Goal: Information Seeking & Learning: Stay updated

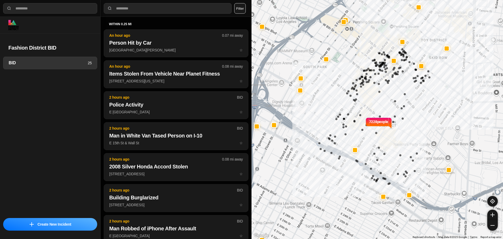
select select "*"
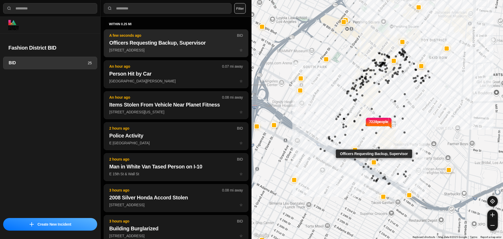
click at [165, 51] on p "633 E 15th St ☆" at bounding box center [176, 49] width 134 height 5
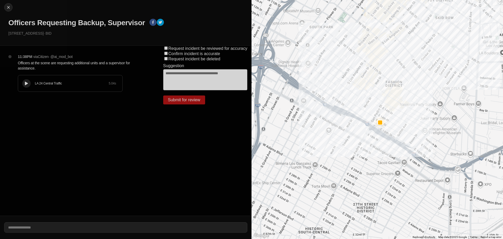
click at [25, 83] on div at bounding box center [26, 84] width 5 height 4
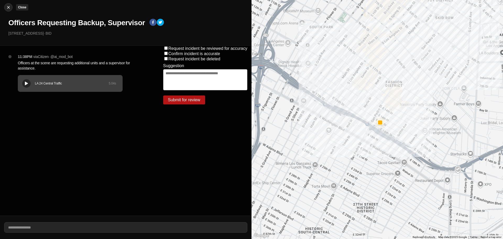
click at [11, 9] on img at bounding box center [8, 7] width 5 height 5
select select "*"
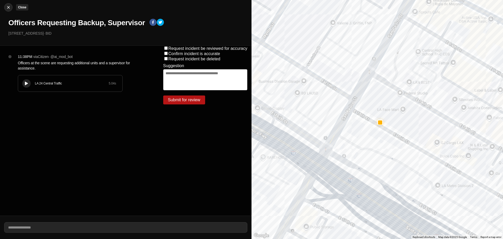
click at [9, 8] on img at bounding box center [8, 7] width 5 height 5
select select "*"
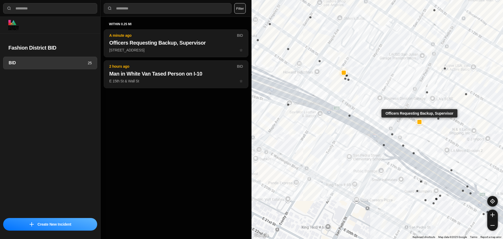
click at [421, 122] on div at bounding box center [420, 122] width 4 height 4
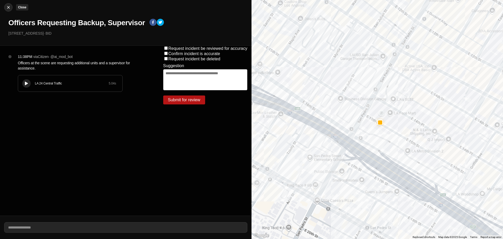
click at [9, 6] on img at bounding box center [8, 7] width 5 height 5
select select "*"
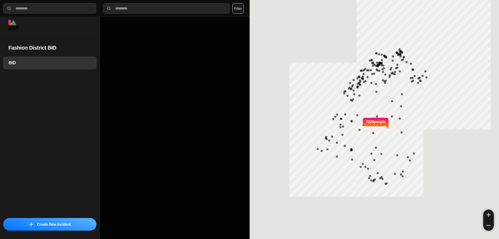
select select "*"
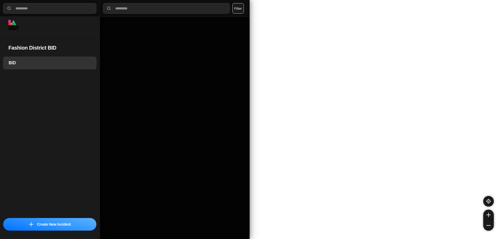
select select "*"
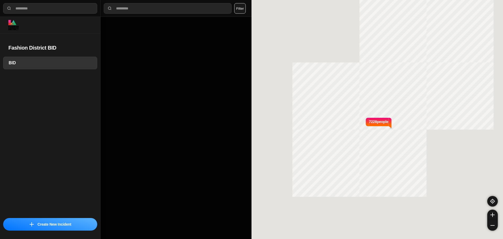
select select "*"
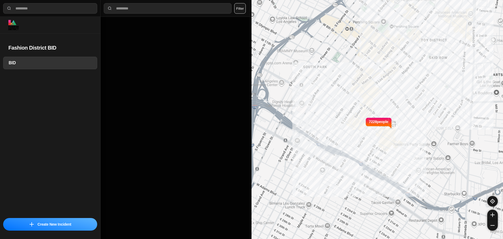
select select "*"
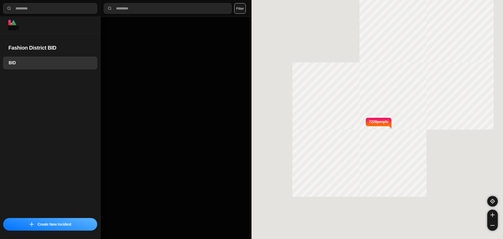
select select "*"
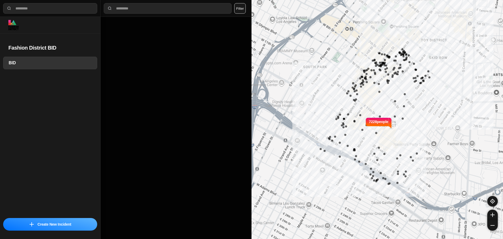
select select "*"
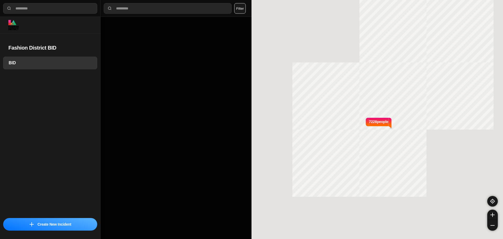
select select "*"
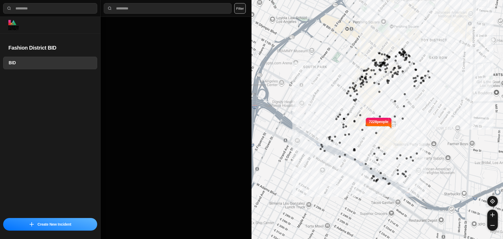
select select "*"
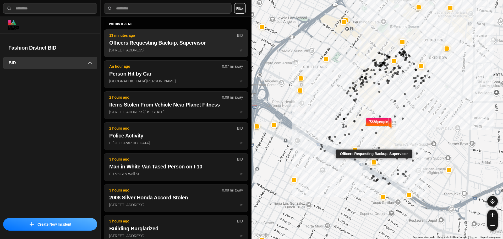
click at [143, 45] on h2 "Officers Requesting Backup, Supervisor" at bounding box center [176, 42] width 134 height 7
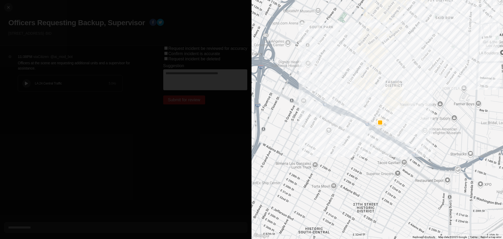
click at [52, 23] on h1 "Officers Requesting Backup, Supervisor" at bounding box center [76, 22] width 137 height 9
copy div "Officers Requesting Backup, Supervisor"
drag, startPoint x: 74, startPoint y: 47, endPoint x: 162, endPoint y: 42, distance: 88.7
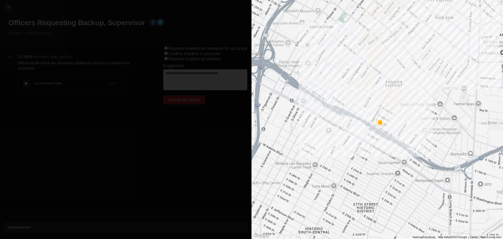
click at [74, 47] on div "11:38PM via Citizen · @ ai_mod_bot Officers at the scene are requesting additio…" at bounding box center [79, 131] width 159 height 170
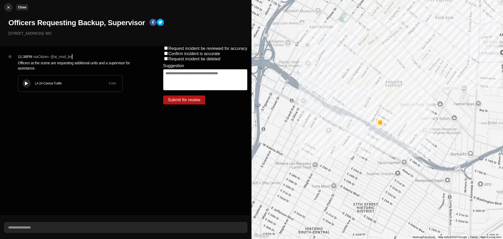
click at [7, 8] on img at bounding box center [8, 7] width 5 height 5
select select "*"
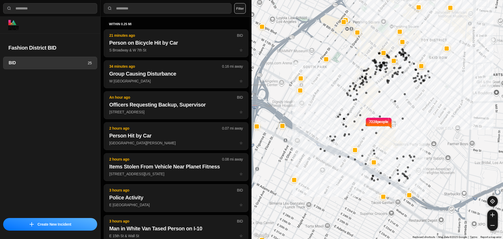
select select "*"
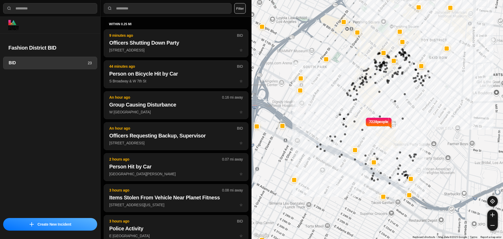
select select "*"
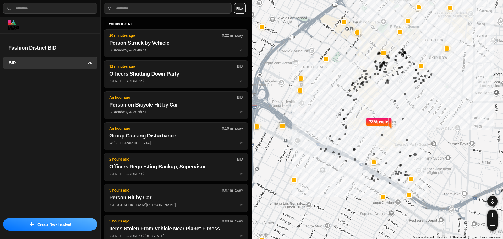
select select "*"
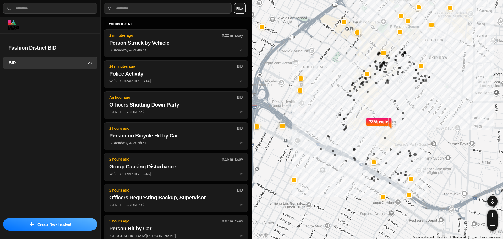
select select "*"
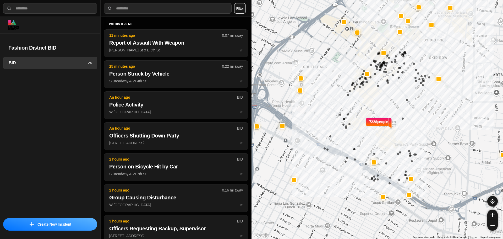
select select "*"
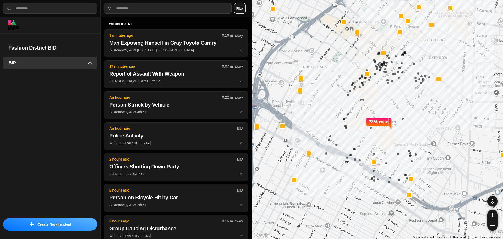
select select "*"
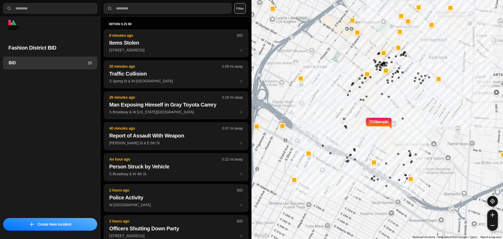
select select "*"
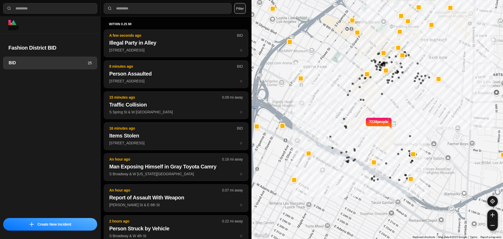
select select "*"
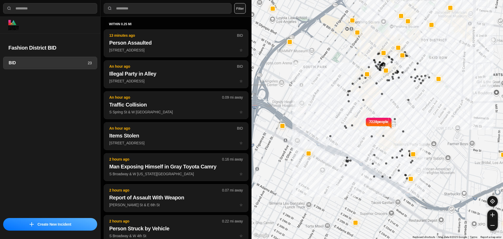
select select "*"
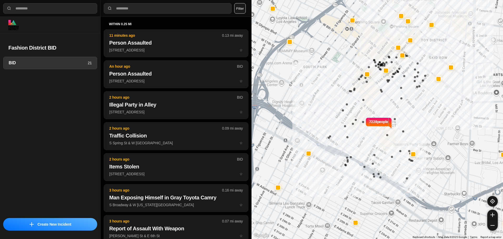
select select "*"
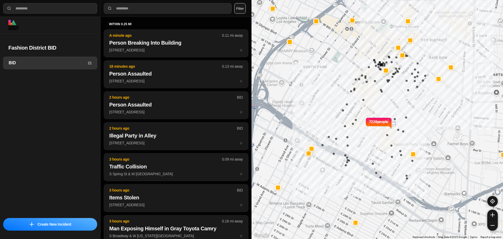
select select "*"
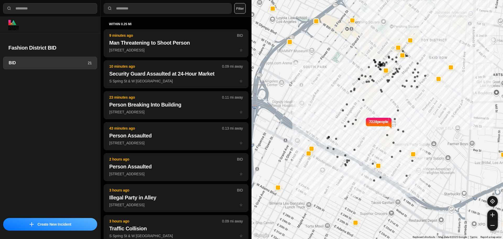
select select "*"
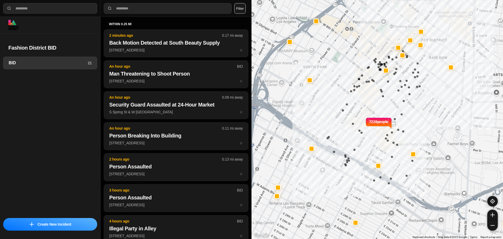
select select "*"
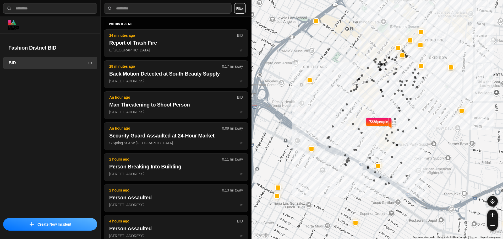
select select "*"
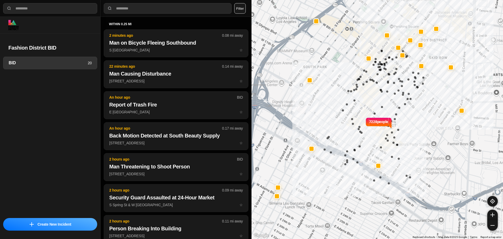
select select "*"
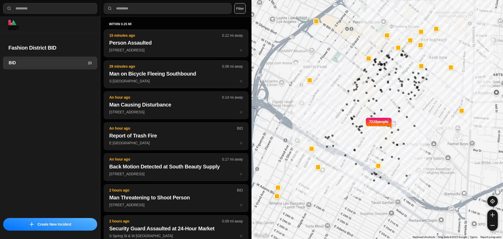
select select "*"
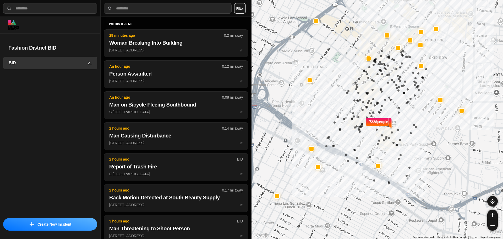
select select "*"
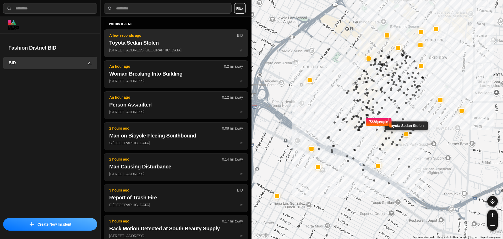
click at [144, 37] on p "A few seconds ago" at bounding box center [173, 35] width 128 height 5
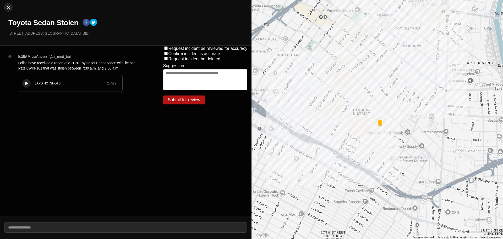
click at [30, 83] on button at bounding box center [26, 83] width 8 height 8
click at [27, 83] on icon at bounding box center [26, 83] width 3 height 3
click at [40, 86] on div "LAPD HOTSHOTS 20.52 s" at bounding box center [70, 83] width 104 height 16
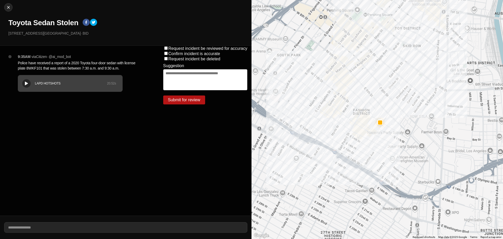
click at [21, 74] on div "9:35AM via Citizen · @ ai_mod_bot Police have received a report of a 2020 Toyot…" at bounding box center [82, 78] width 137 height 48
click at [22, 76] on div "LAPD HOTSHOTS 20.52 s" at bounding box center [70, 83] width 104 height 16
click at [24, 80] on button at bounding box center [26, 83] width 8 height 8
click at [11, 4] on button "Close" at bounding box center [8, 7] width 8 height 8
select select "*"
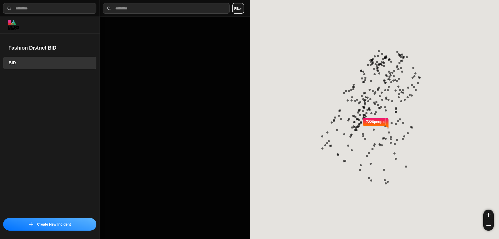
select select "*"
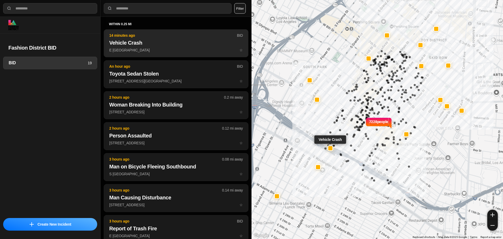
click at [186, 57] on button "14 minutes ago BID Vehicle Crash E 17th St & S [GEOGRAPHIC_DATA] St ☆" at bounding box center [176, 43] width 145 height 28
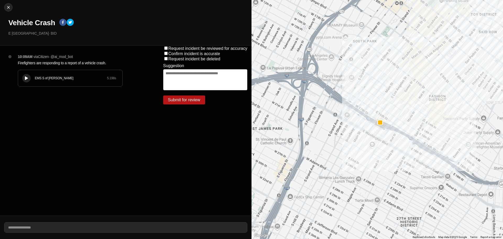
click at [30, 74] on div "EMS S of [PERSON_NAME] 5.198 s" at bounding box center [70, 78] width 104 height 16
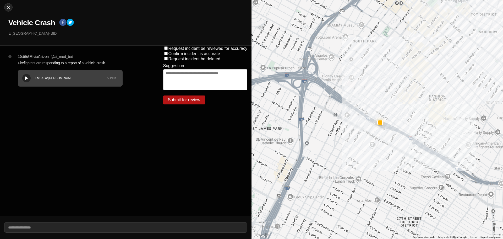
click at [20, 75] on div "EMS S of [PERSON_NAME] 5.198 s" at bounding box center [70, 78] width 104 height 16
click at [9, 10] on button "Close" at bounding box center [8, 7] width 8 height 8
select select "*"
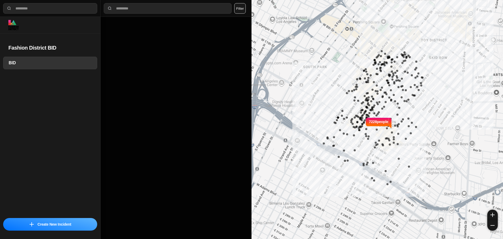
select select "*"
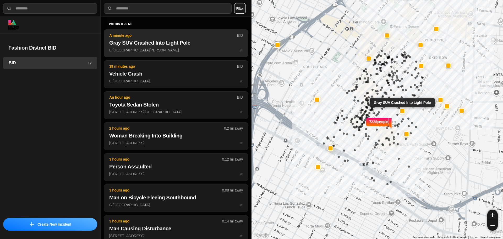
click at [147, 48] on p "E [GEOGRAPHIC_DATA][PERSON_NAME] ☆" at bounding box center [176, 49] width 134 height 5
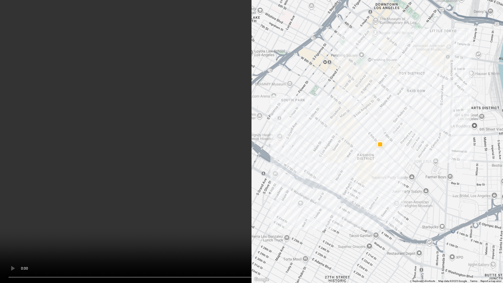
click at [319, 150] on video at bounding box center [251, 141] width 503 height 283
click at [328, 146] on video at bounding box center [251, 141] width 503 height 283
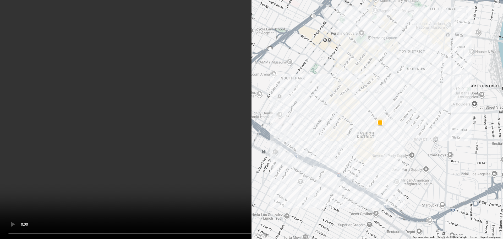
scroll to position [21, 0]
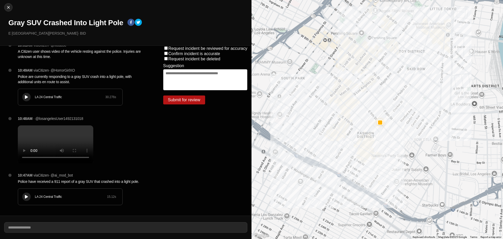
click at [30, 192] on div "LA 24 Central Traffic 15.12 s" at bounding box center [70, 197] width 104 height 16
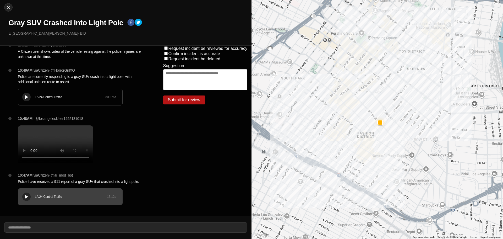
click at [52, 89] on div "LA 24 Central Traffic 30.276 s" at bounding box center [70, 97] width 104 height 16
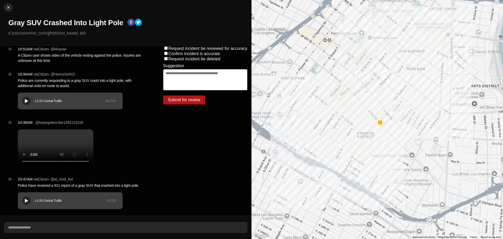
scroll to position [0, 0]
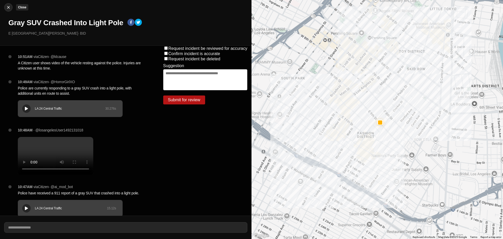
click at [5, 10] on button "Close" at bounding box center [8, 7] width 8 height 8
select select "*"
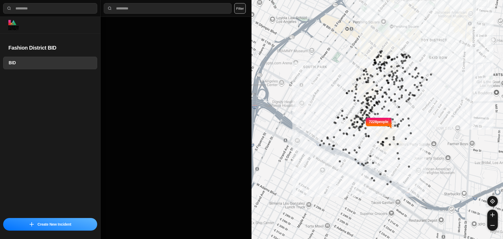
select select "*"
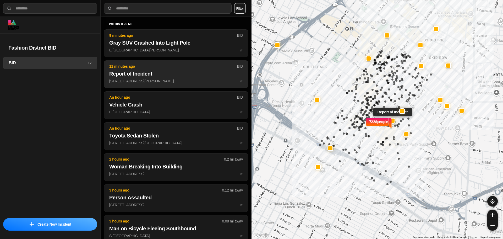
click at [162, 82] on p "[STREET_ADDRESS][PERSON_NAME] ☆" at bounding box center [176, 80] width 134 height 5
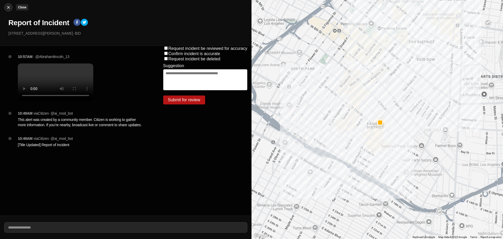
click at [7, 8] on img at bounding box center [8, 7] width 5 height 5
select select "*"
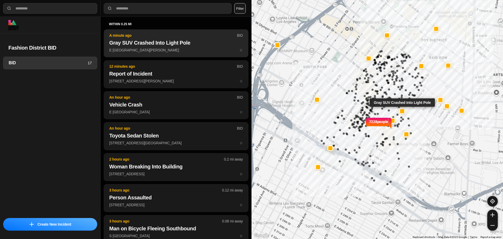
click at [171, 53] on button "A minute ago BID Gray SUV Crashed Into Light Pole E 9th St & S San [PERSON_NAME…" at bounding box center [176, 43] width 145 height 28
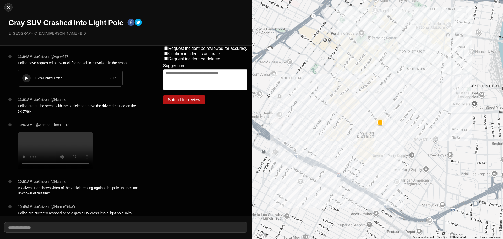
click at [28, 75] on button at bounding box center [26, 78] width 8 height 8
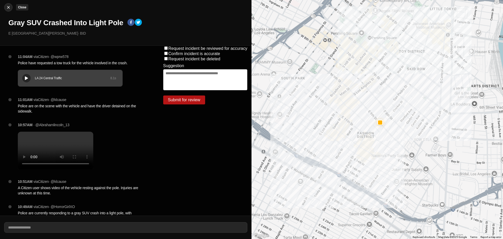
click at [7, 4] on button "Close" at bounding box center [8, 7] width 8 height 8
select select "*"
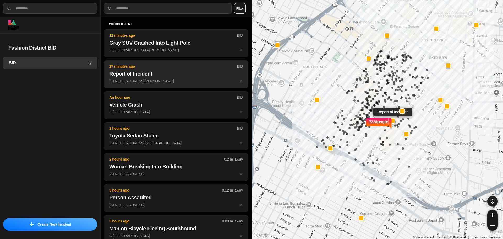
click at [148, 78] on button "27 minutes ago BID Report of Incident [STREET_ADDRESS][PERSON_NAME] ☆" at bounding box center [176, 74] width 145 height 28
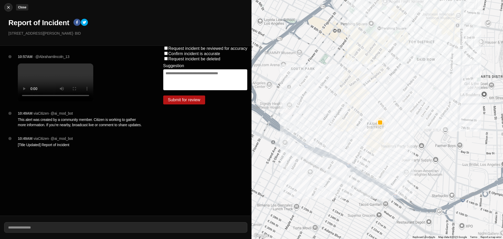
click at [7, 5] on img at bounding box center [8, 7] width 5 height 5
select select "*"
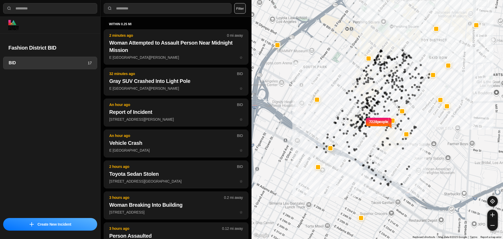
select select "*"
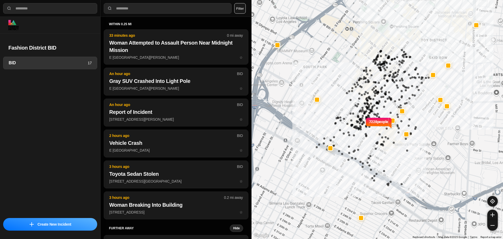
select select "*"
